Goal: Find specific page/section

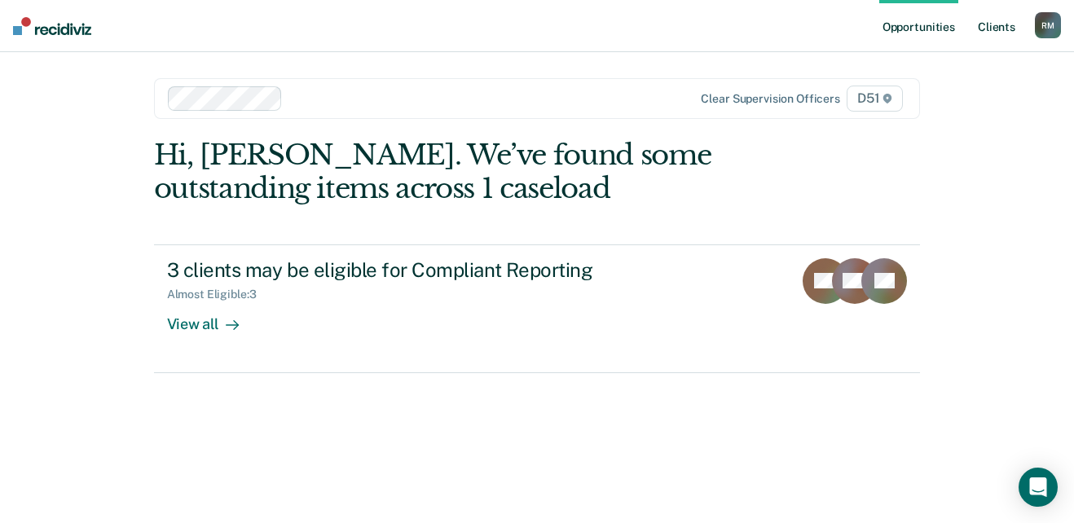
click at [1002, 25] on link "Client s" at bounding box center [997, 26] width 44 height 52
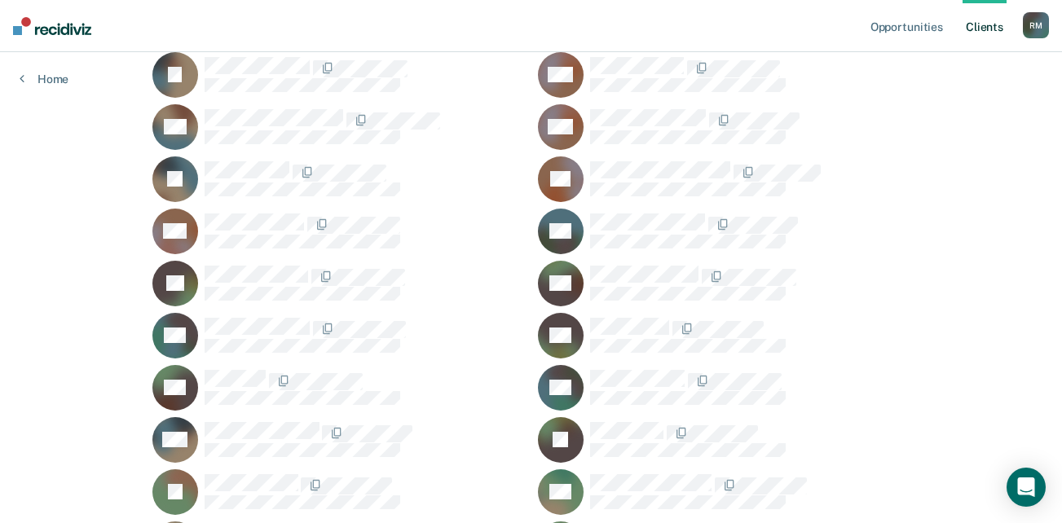
scroll to position [407, 0]
